Goal: Task Accomplishment & Management: Manage account settings

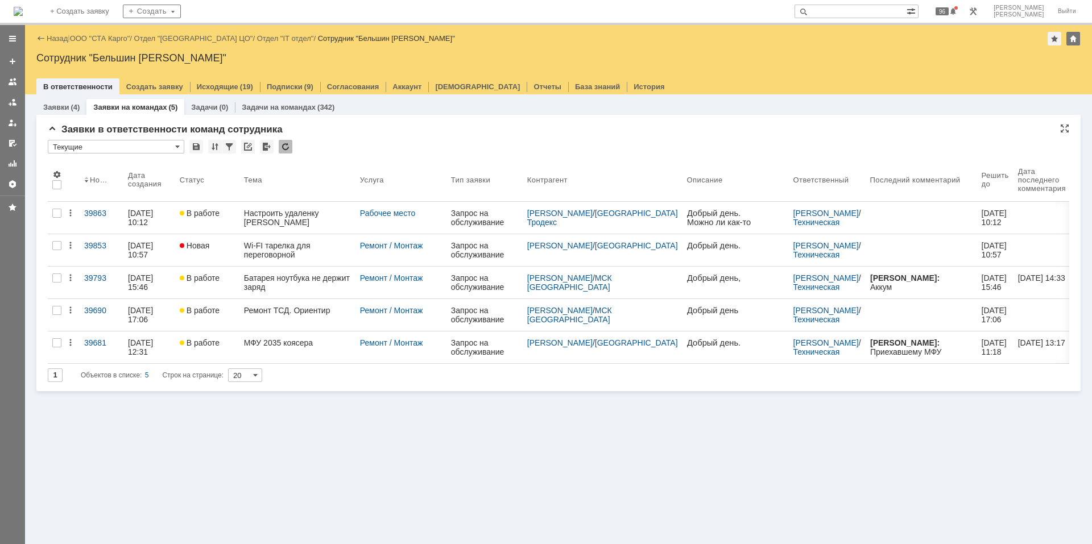
click at [285, 151] on div at bounding box center [286, 147] width 14 height 14
click at [291, 144] on div at bounding box center [286, 147] width 14 height 14
click at [288, 148] on div at bounding box center [286, 147] width 14 height 14
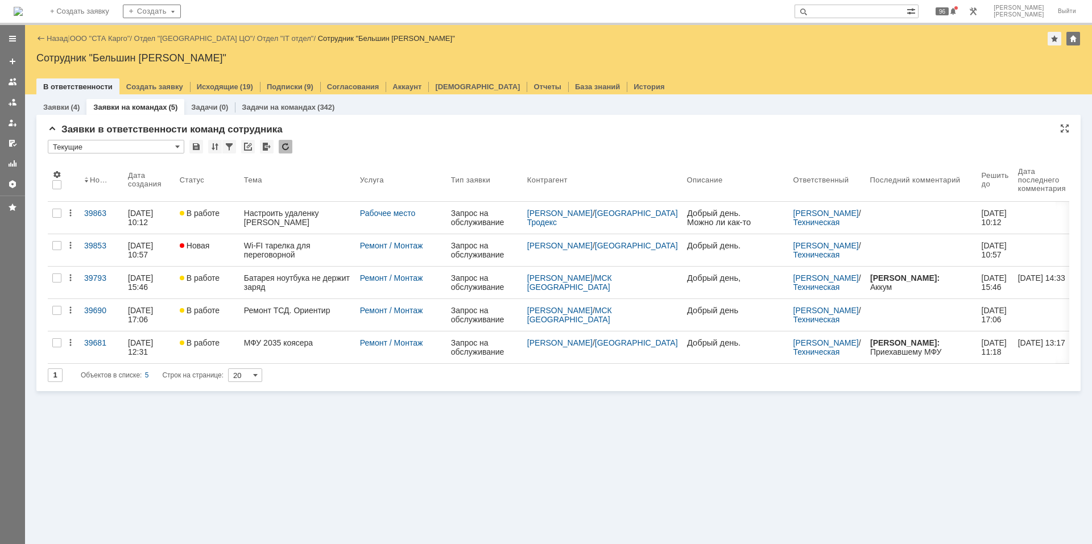
click at [288, 148] on div at bounding box center [286, 147] width 14 height 14
click at [279, 146] on div at bounding box center [286, 147] width 14 height 14
click at [288, 142] on div at bounding box center [286, 147] width 14 height 14
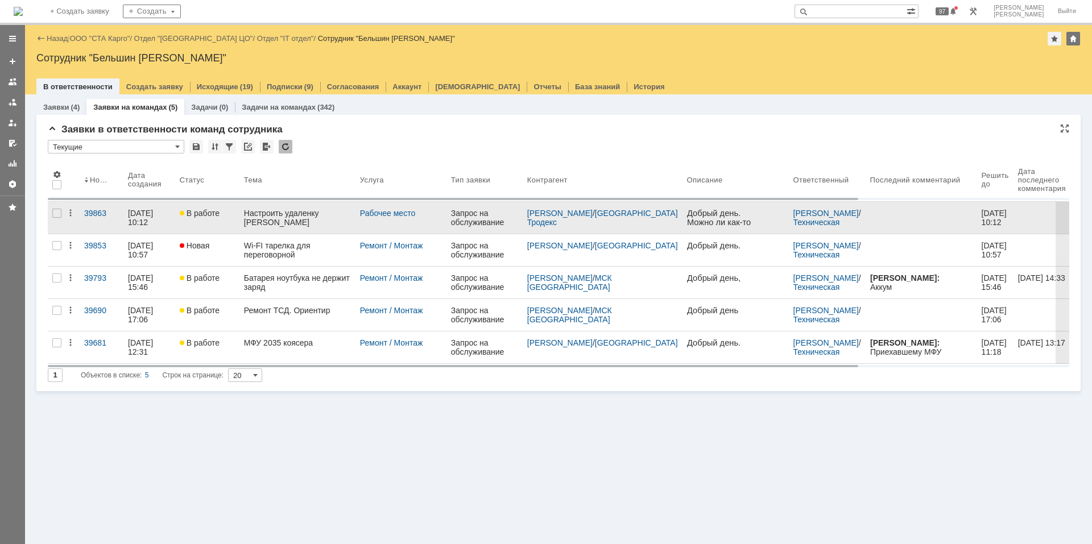
click at [253, 228] on link "Настроить удаленку [PERSON_NAME]" at bounding box center [297, 218] width 116 height 32
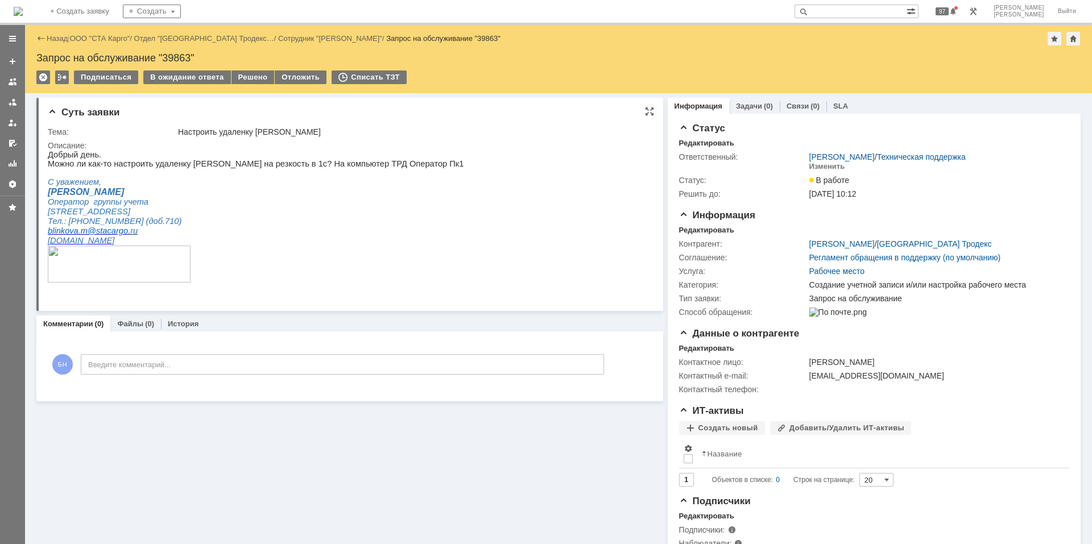
click at [402, 262] on html "Добрый день. Можно ли как-то настроить удаленку [PERSON_NAME] на резкость в 1с?…" at bounding box center [345, 221] width 594 height 143
click at [214, 207] on p "Оператор группы учета" at bounding box center [256, 202] width 416 height 10
click at [92, 197] on span "[PERSON_NAME]" at bounding box center [86, 192] width 76 height 10
click at [52, 177] on p at bounding box center [256, 172] width 416 height 9
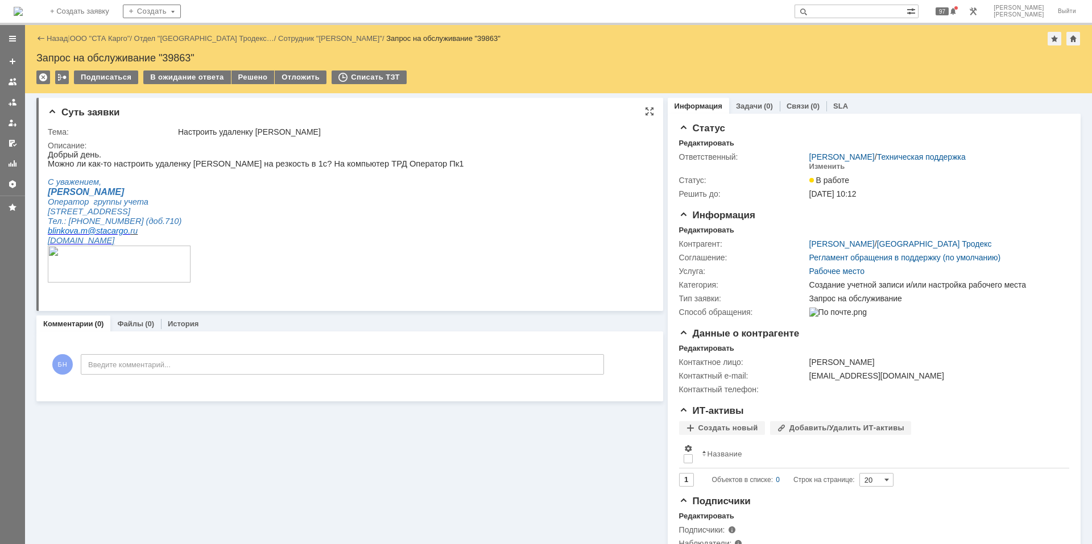
click at [61, 197] on span "[PERSON_NAME]" at bounding box center [86, 192] width 76 height 10
click at [69, 196] on span "[PERSON_NAME]" at bounding box center [86, 192] width 76 height 10
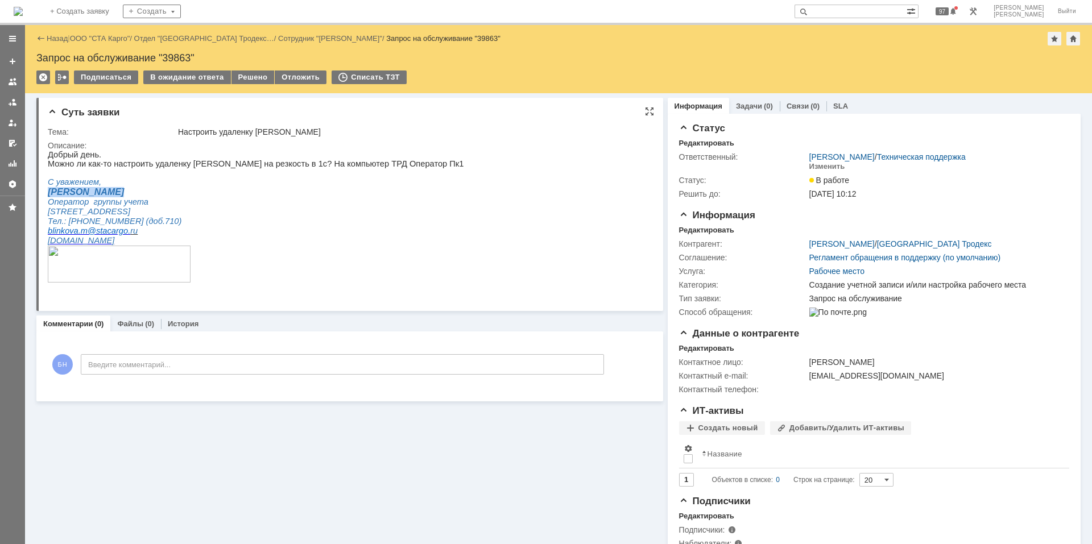
click at [69, 196] on span "[PERSON_NAME]" at bounding box center [86, 192] width 76 height 10
click at [23, 11] on img at bounding box center [18, 11] width 9 height 9
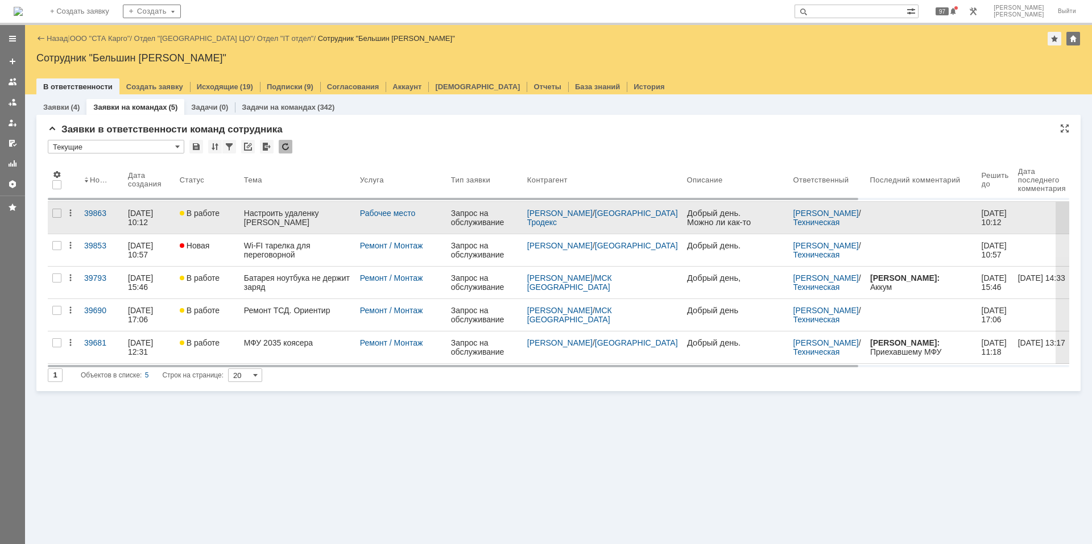
click at [295, 218] on div "Настроить удаленку [PERSON_NAME]" at bounding box center [297, 218] width 107 height 18
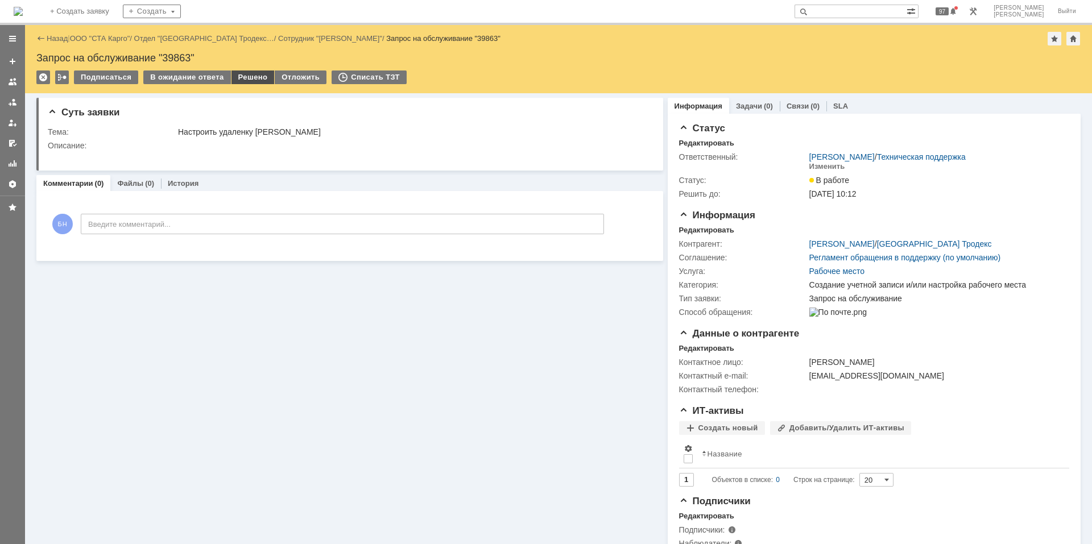
click at [251, 79] on div "Решено" at bounding box center [253, 78] width 43 height 14
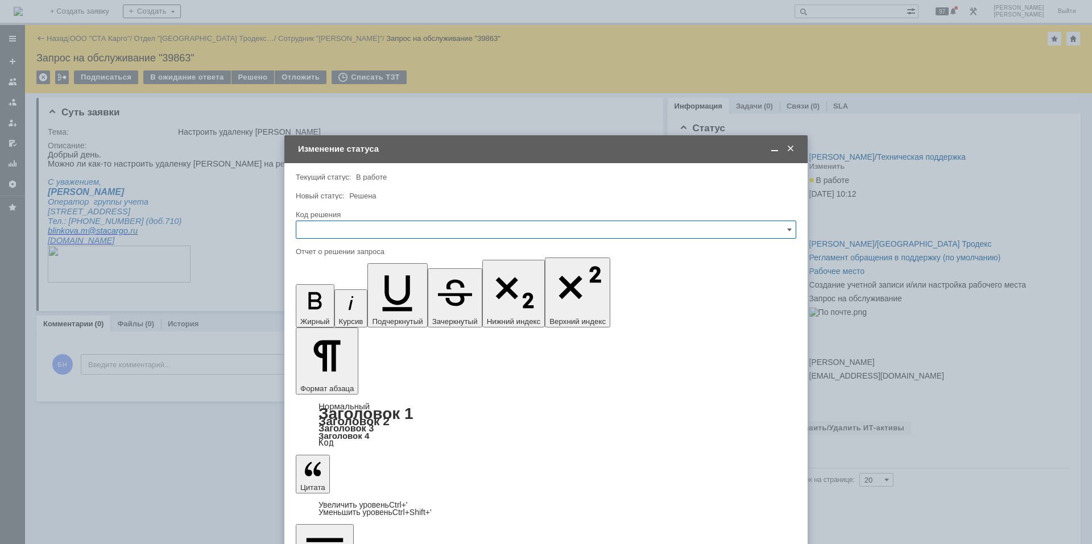
click at [353, 228] on input "text" at bounding box center [546, 230] width 501 height 18
click at [349, 387] on div "Решено" at bounding box center [545, 382] width 499 height 18
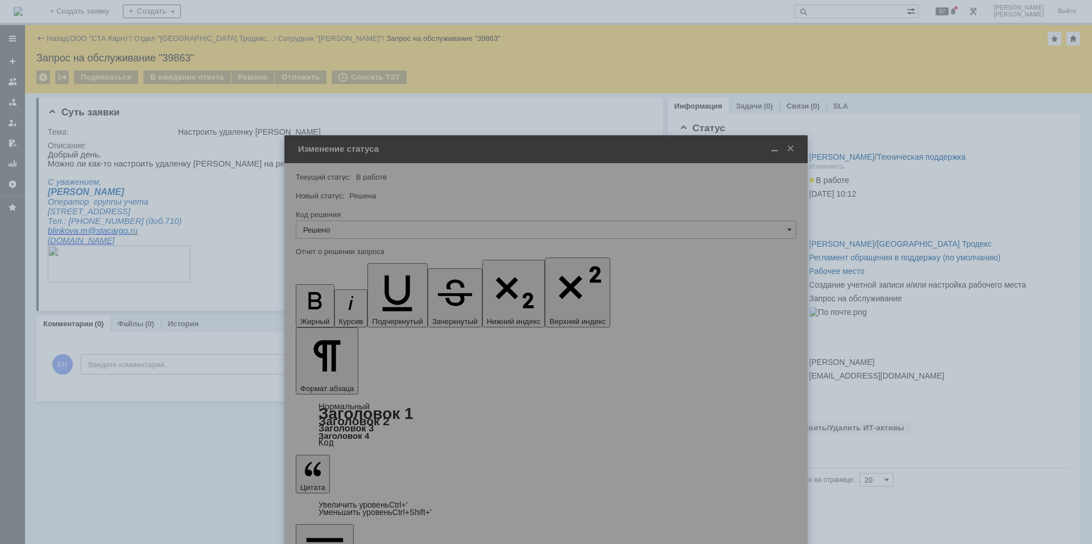
type input "Решено"
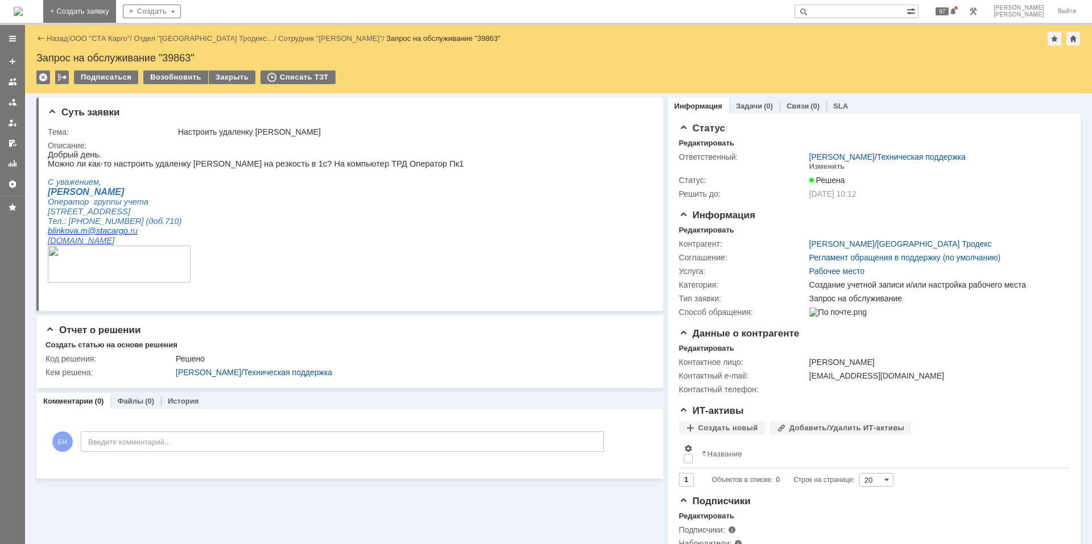
click at [23, 7] on img at bounding box center [18, 11] width 9 height 9
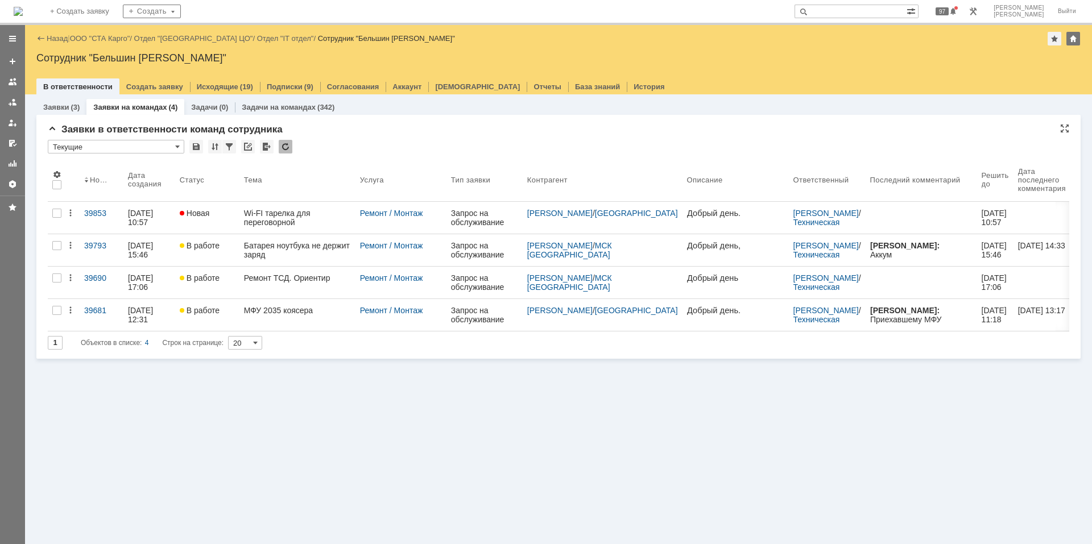
click at [288, 149] on div at bounding box center [286, 147] width 14 height 14
click at [288, 141] on div at bounding box center [286, 147] width 14 height 14
click at [283, 150] on div at bounding box center [286, 147] width 14 height 14
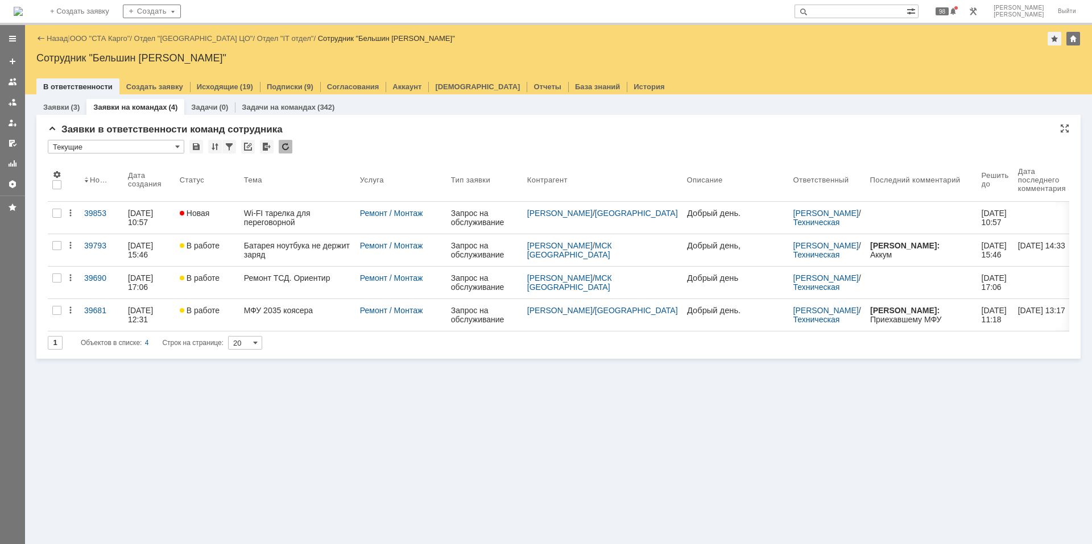
click at [283, 150] on div at bounding box center [286, 147] width 14 height 14
click at [279, 143] on div at bounding box center [286, 147] width 14 height 14
click at [285, 143] on div at bounding box center [286, 147] width 14 height 14
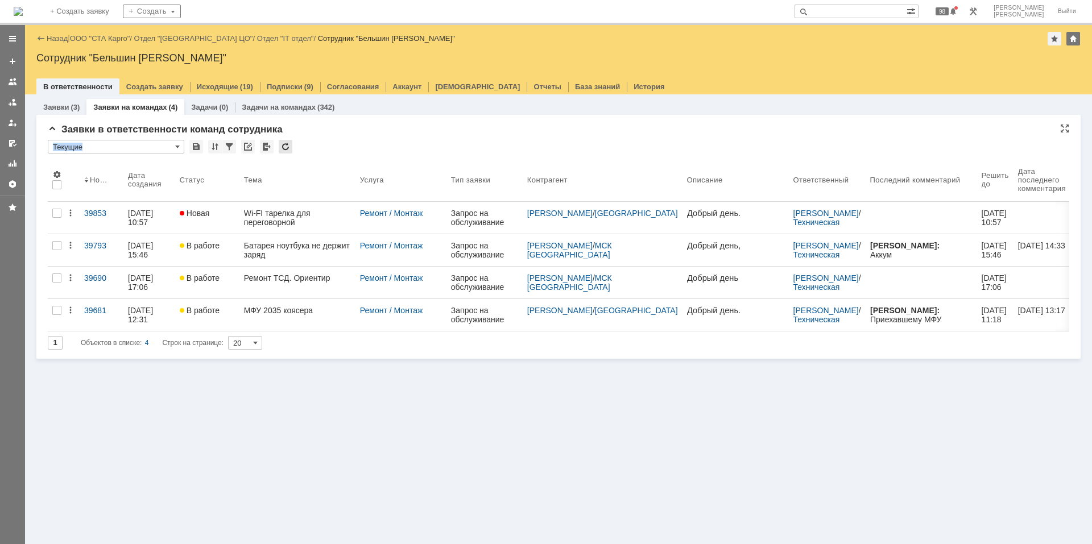
click at [285, 143] on div at bounding box center [286, 147] width 14 height 14
click at [427, 144] on div "* Текущие" at bounding box center [559, 147] width 1022 height 15
click at [291, 145] on div at bounding box center [286, 147] width 14 height 14
